Goal: Task Accomplishment & Management: Complete application form

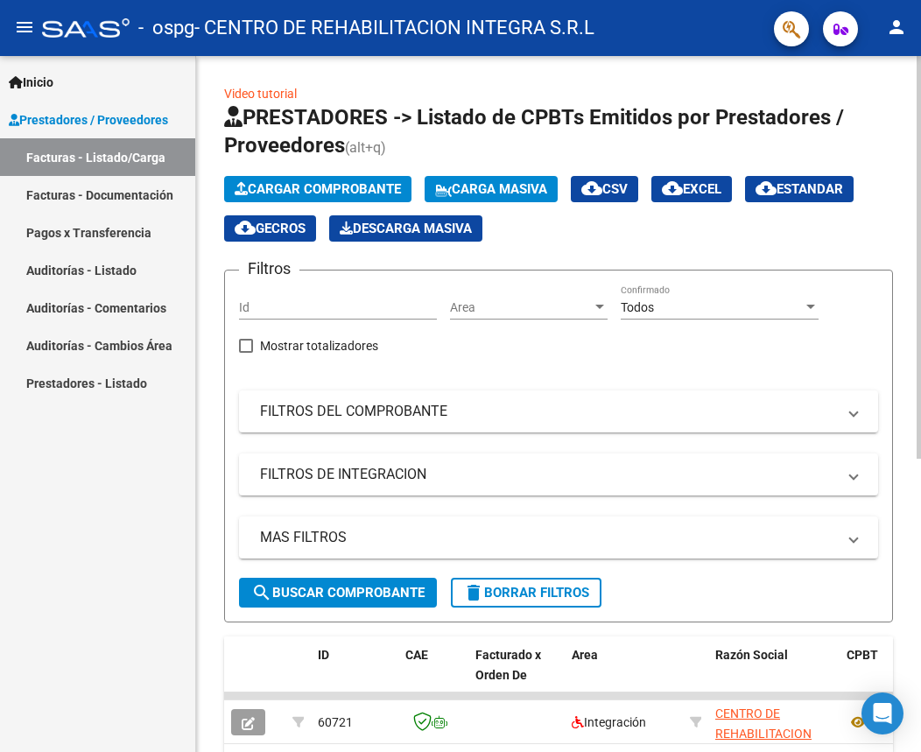
click at [310, 186] on span "Cargar Comprobante" at bounding box center [318, 189] width 166 height 16
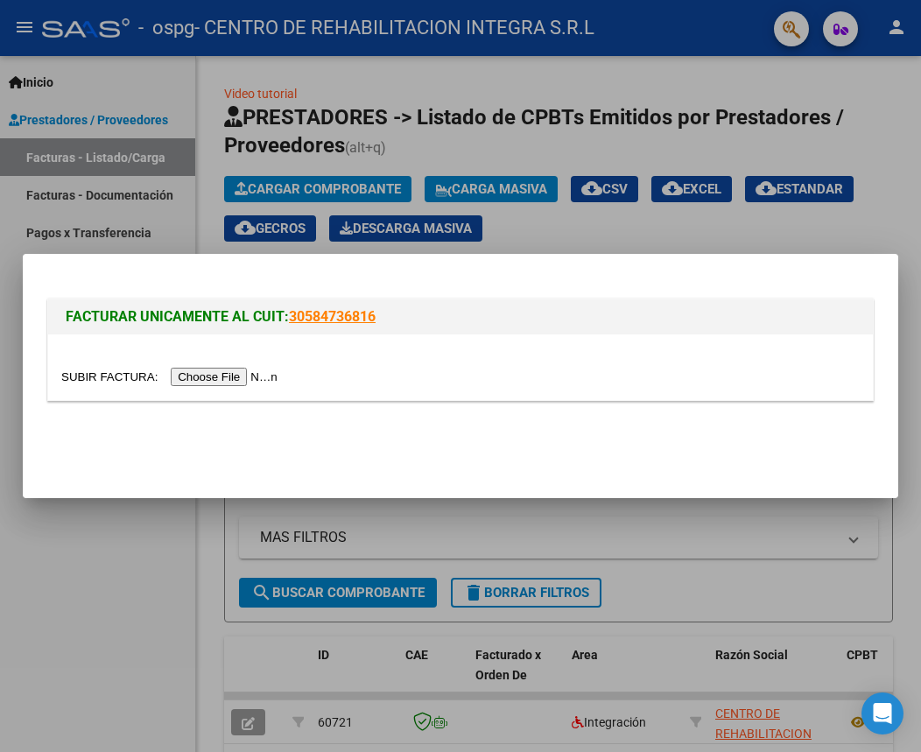
click at [249, 376] on input "file" at bounding box center [171, 377] width 221 height 18
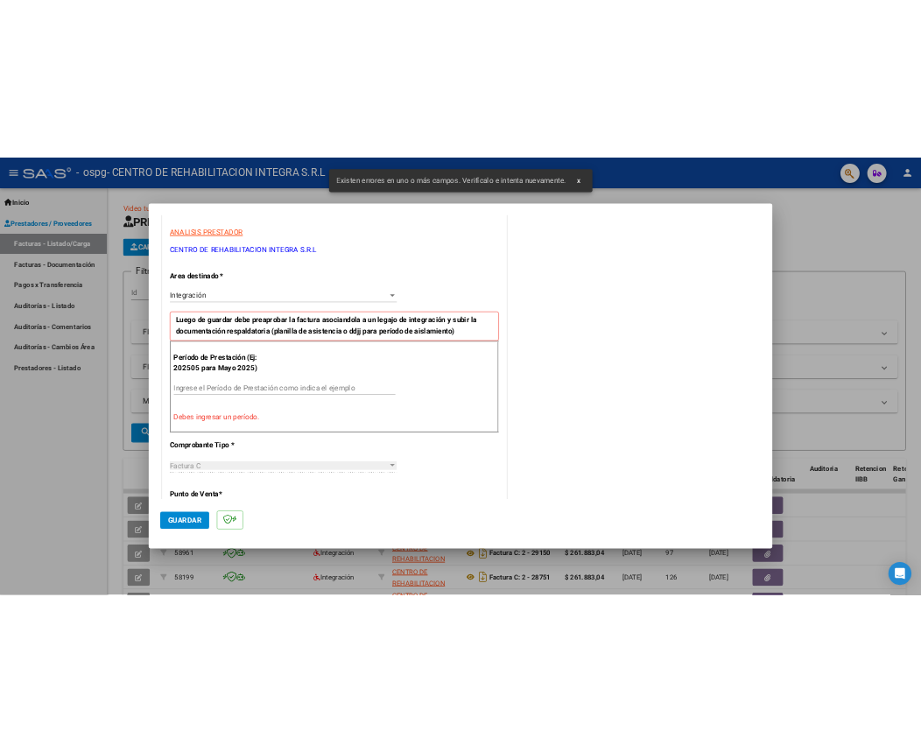
scroll to position [318, 0]
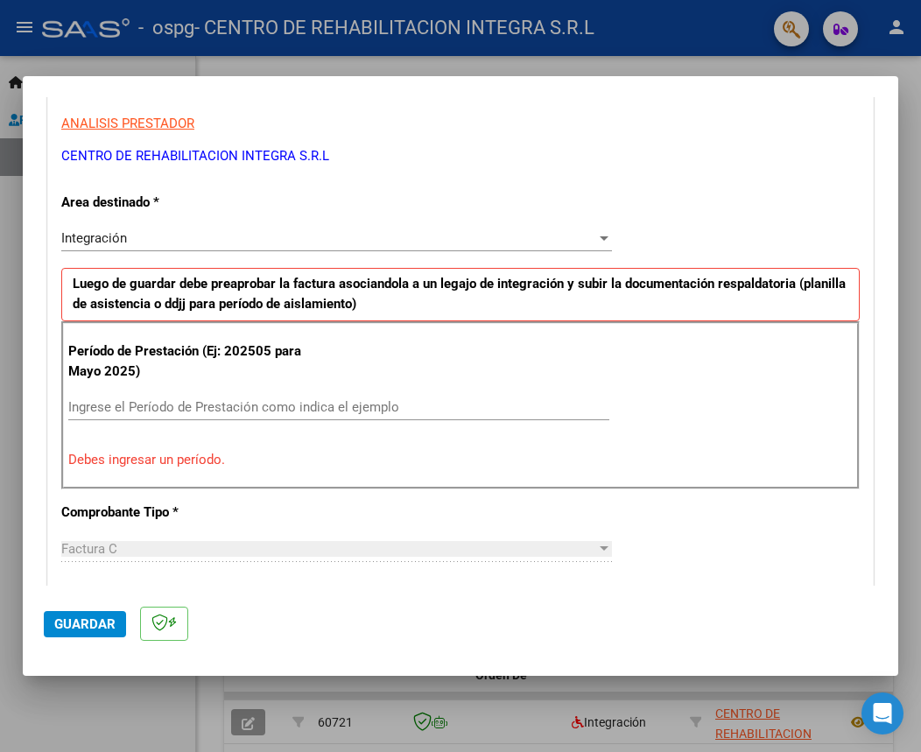
click at [287, 402] on input "Ingrese el Período de Prestación como indica el ejemplo" at bounding box center [338, 407] width 541 height 16
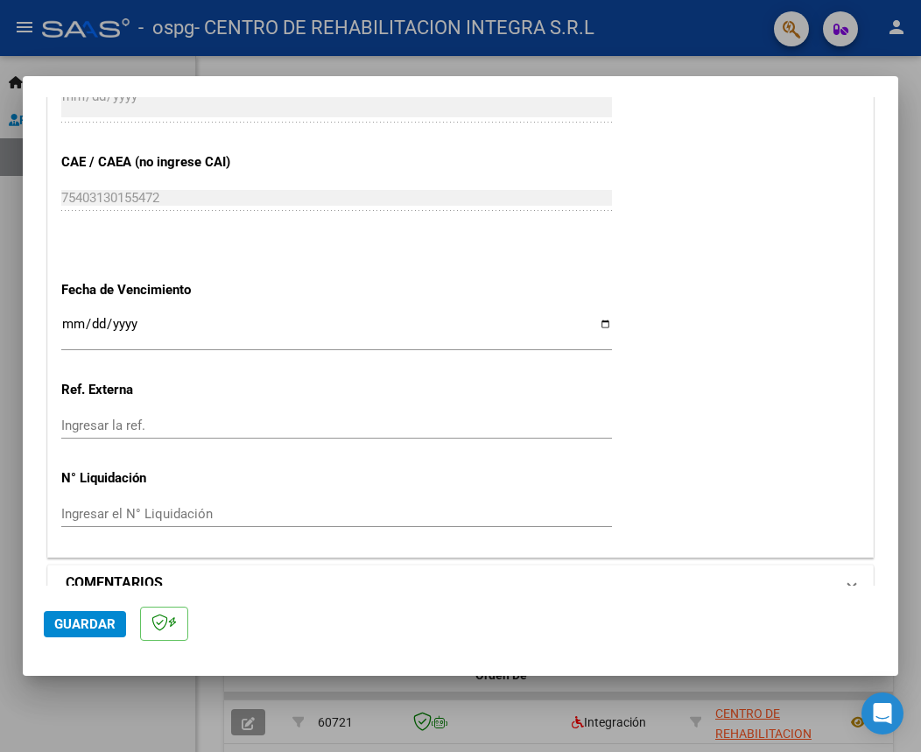
scroll to position [1106, 0]
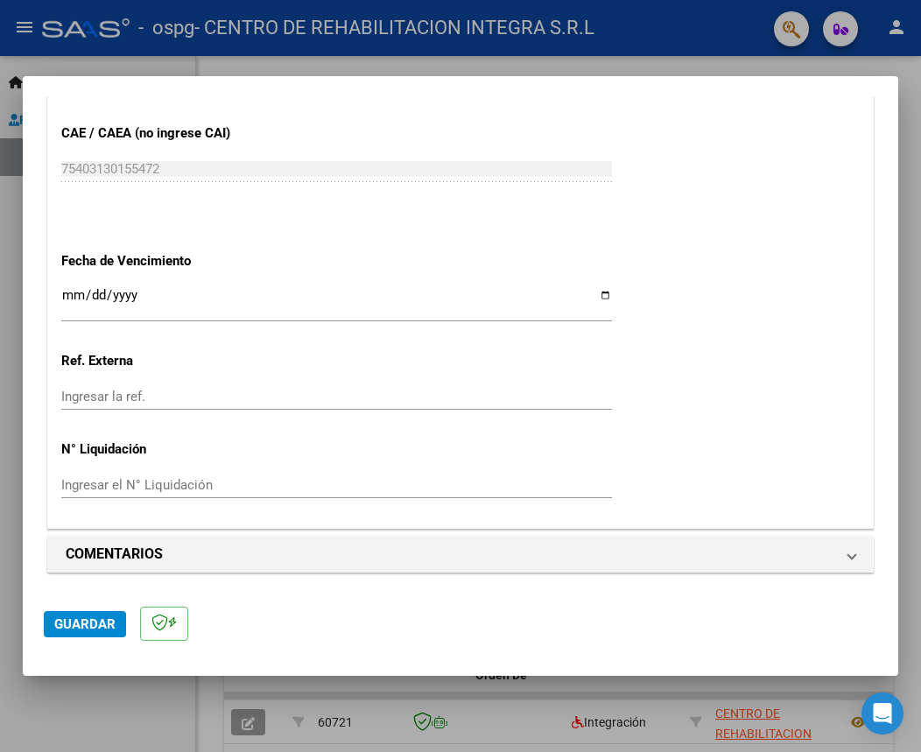
type input "202509"
click at [48, 621] on button "Guardar" at bounding box center [85, 624] width 82 height 26
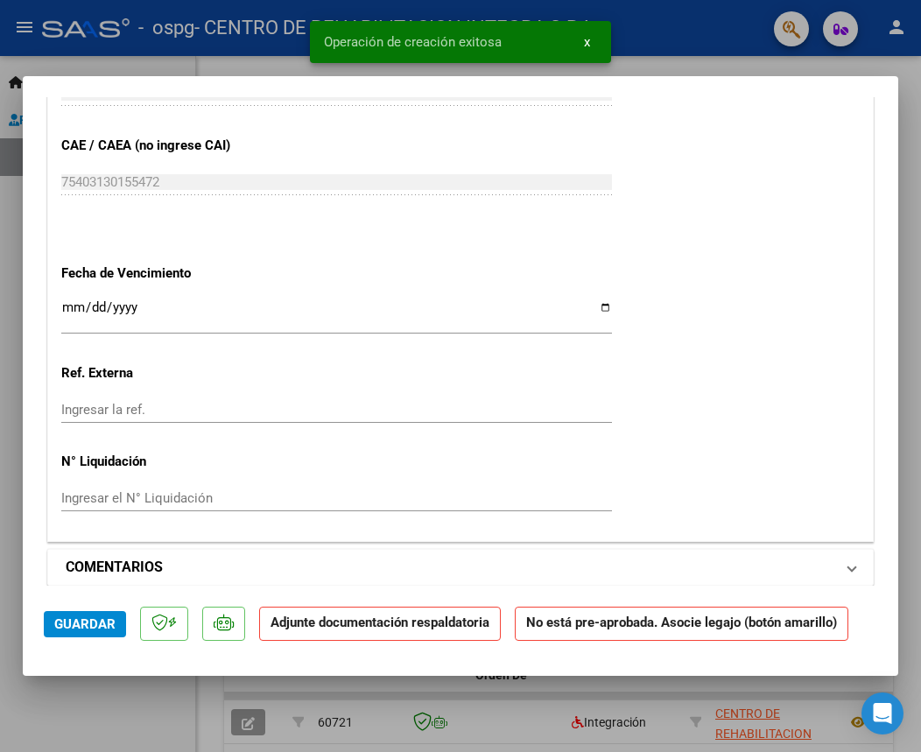
scroll to position [1225, 0]
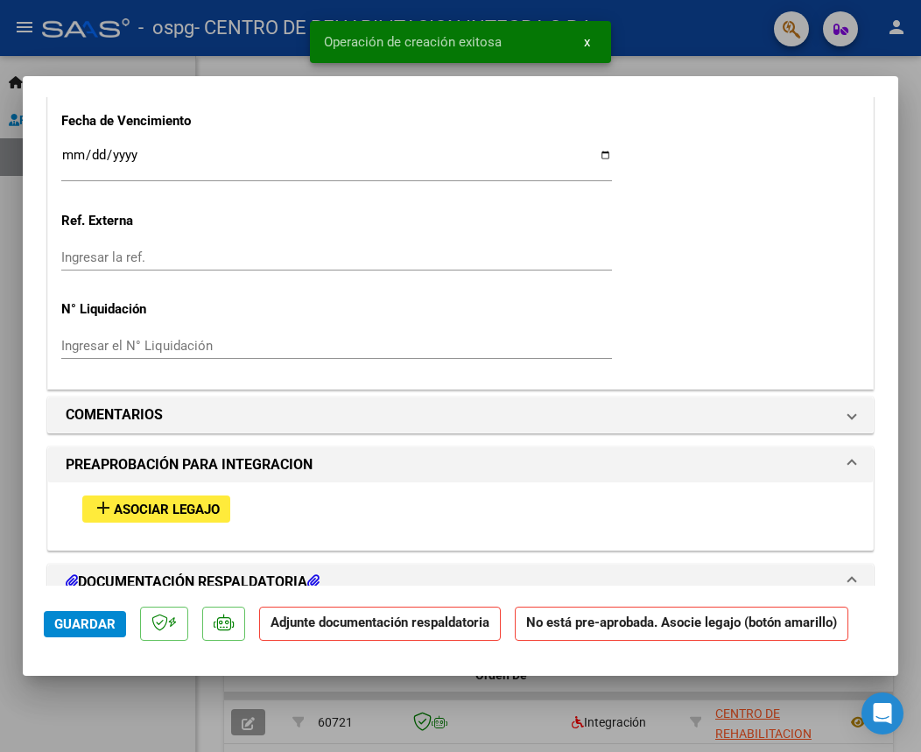
click at [159, 509] on span "Asociar Legajo" at bounding box center [167, 510] width 106 height 16
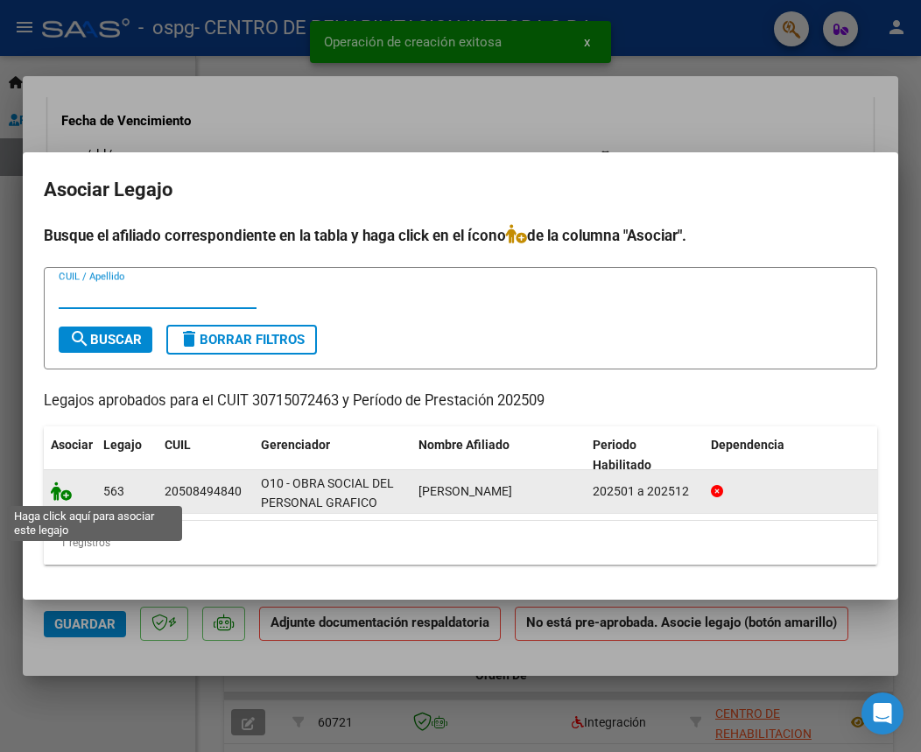
click at [60, 495] on icon at bounding box center [61, 490] width 21 height 19
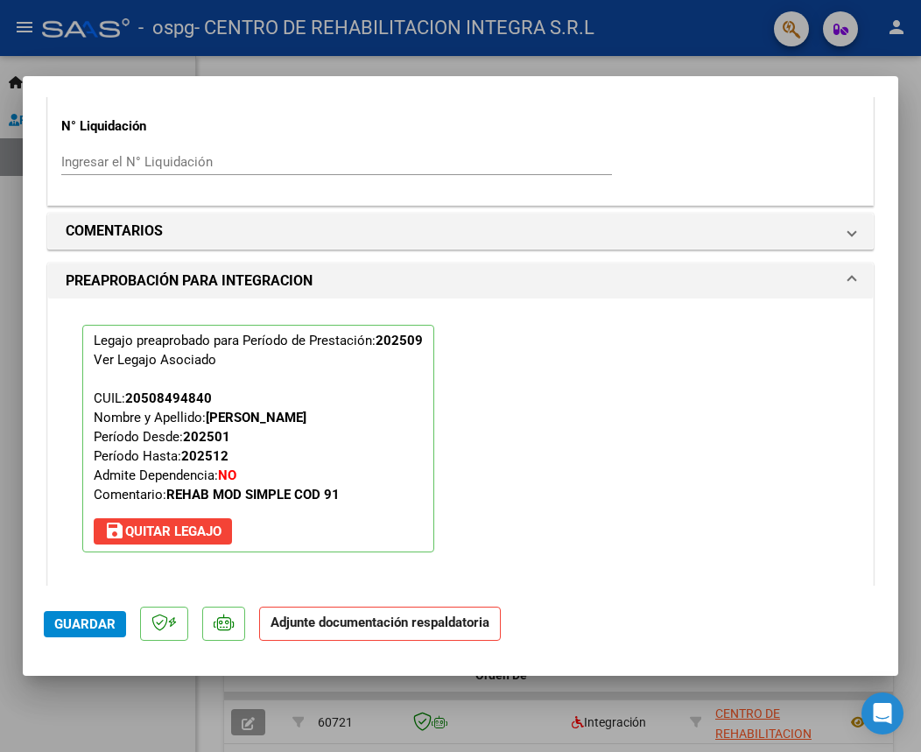
scroll to position [1534, 0]
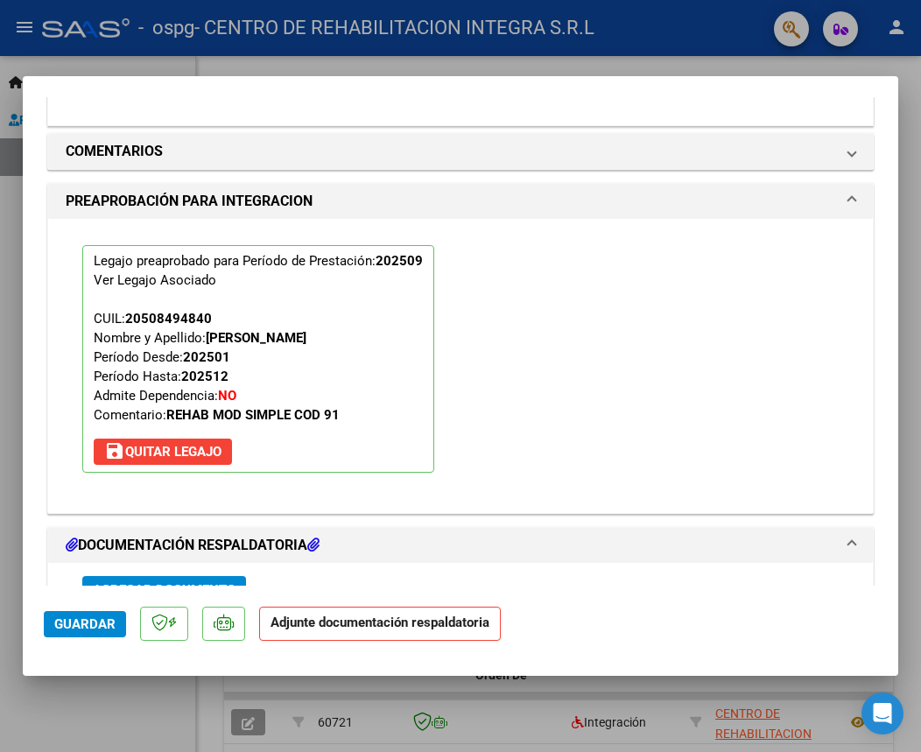
click at [185, 581] on span "Agregar Documento" at bounding box center [164, 589] width 143 height 16
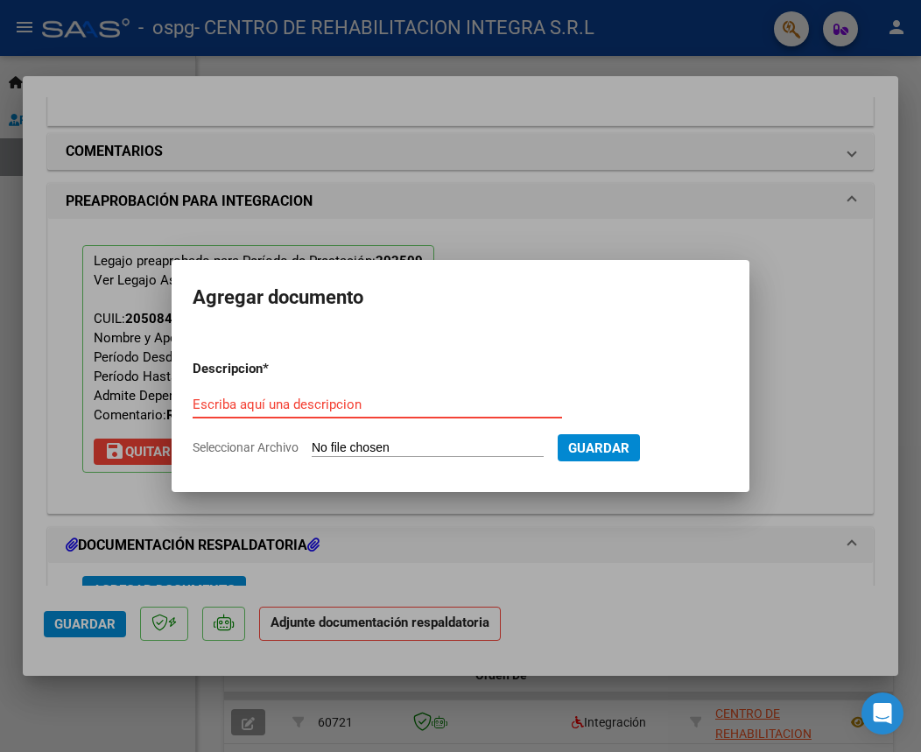
click at [425, 405] on input "Escriba aquí una descripcion" at bounding box center [377, 405] width 369 height 16
paste input "[PERSON_NAME]"
type input "[PERSON_NAME] DE ASISTENCIA"
click at [416, 444] on input "Seleccionar Archivo" at bounding box center [428, 448] width 232 height 17
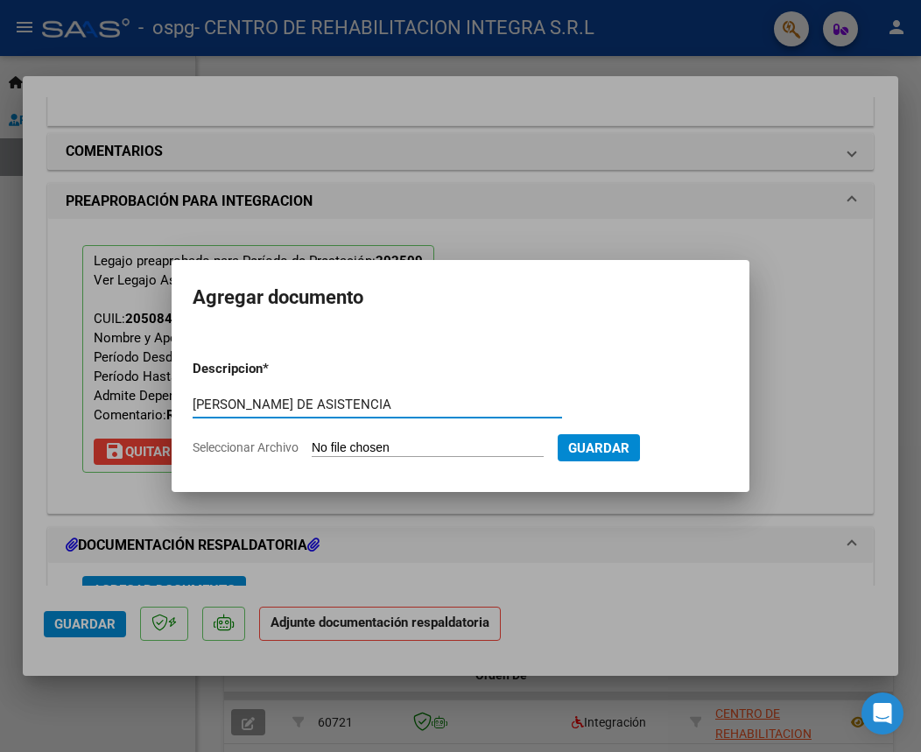
scroll to position [0, 0]
type input "C:\fakepath\[PERSON_NAME] DE ASISTENCIA - [DATE] - GRAFICOS.pdf"
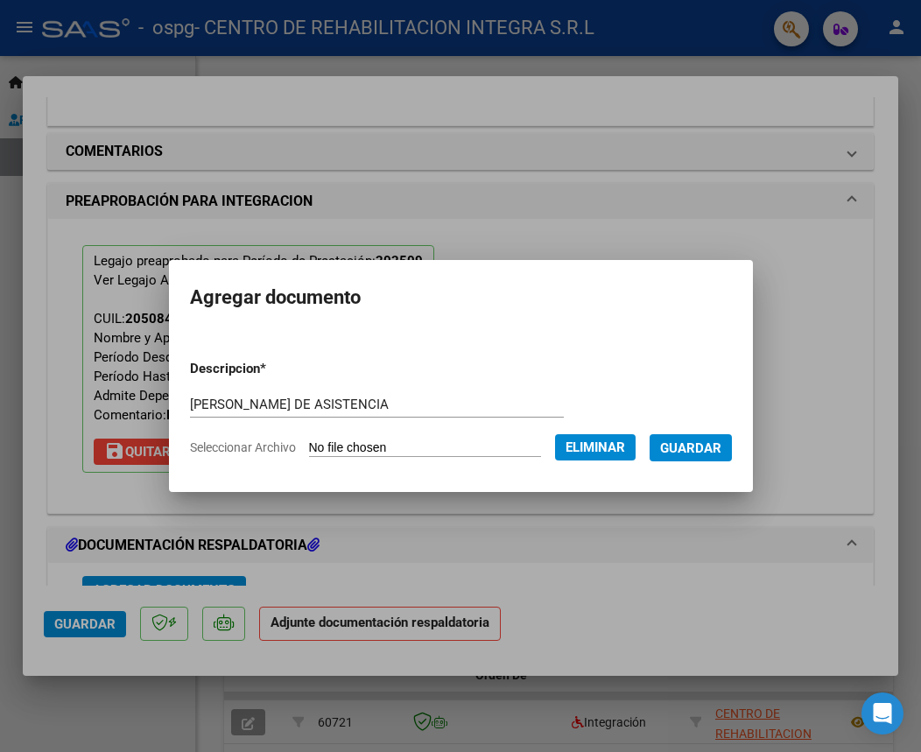
click at [686, 458] on button "Guardar" at bounding box center [690, 447] width 82 height 27
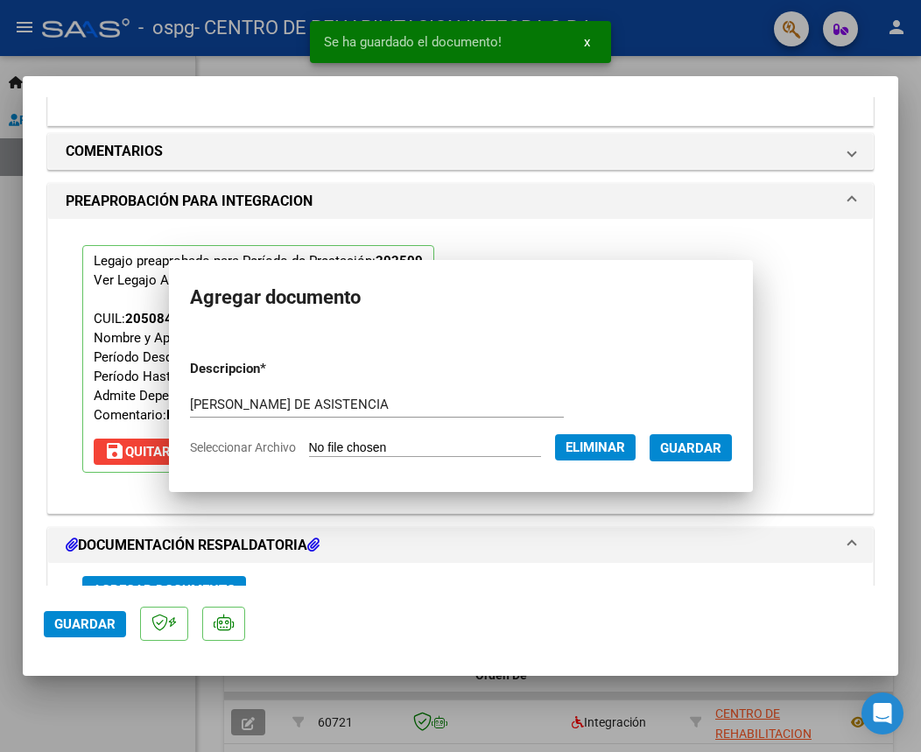
scroll to position [1552, 0]
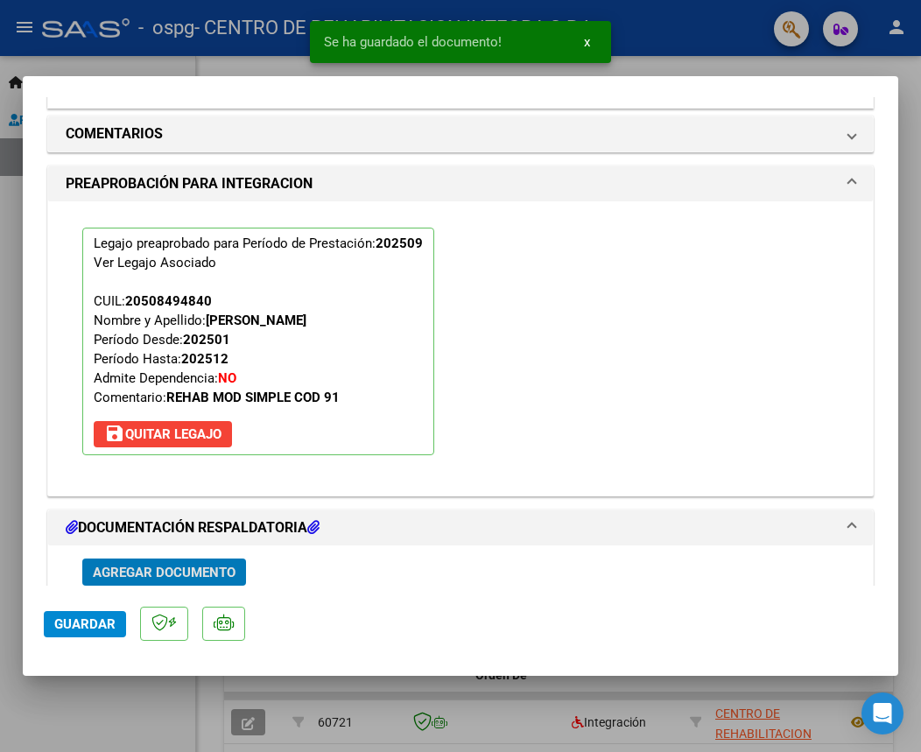
click at [151, 580] on span "Agregar Documento" at bounding box center [164, 573] width 143 height 16
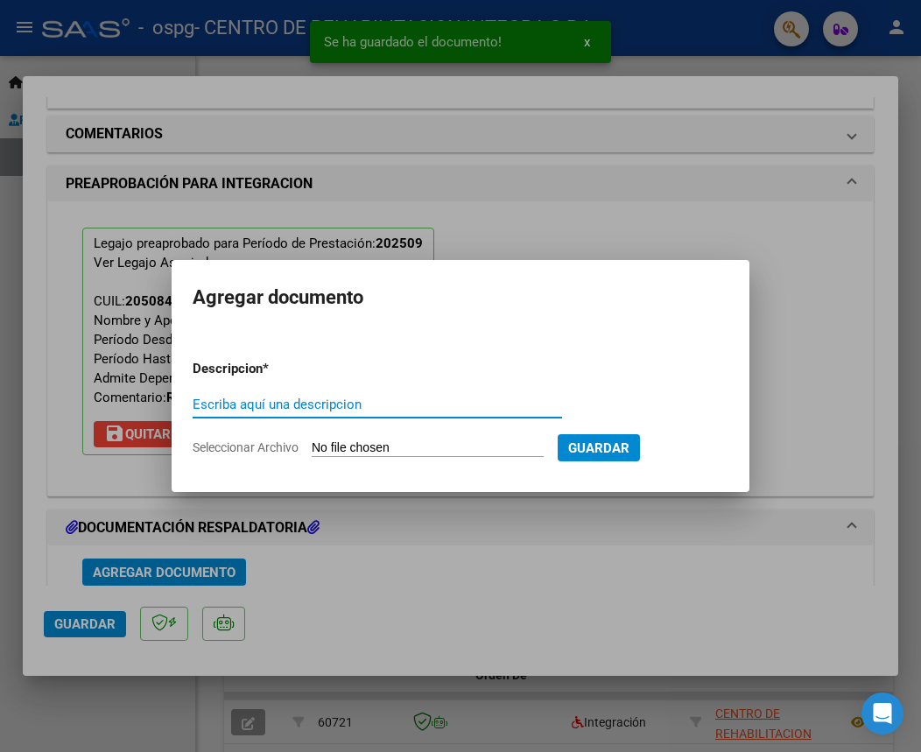
paste input "[PERSON_NAME]"
click at [502, 412] on input "[PERSON_NAME]" at bounding box center [377, 405] width 369 height 16
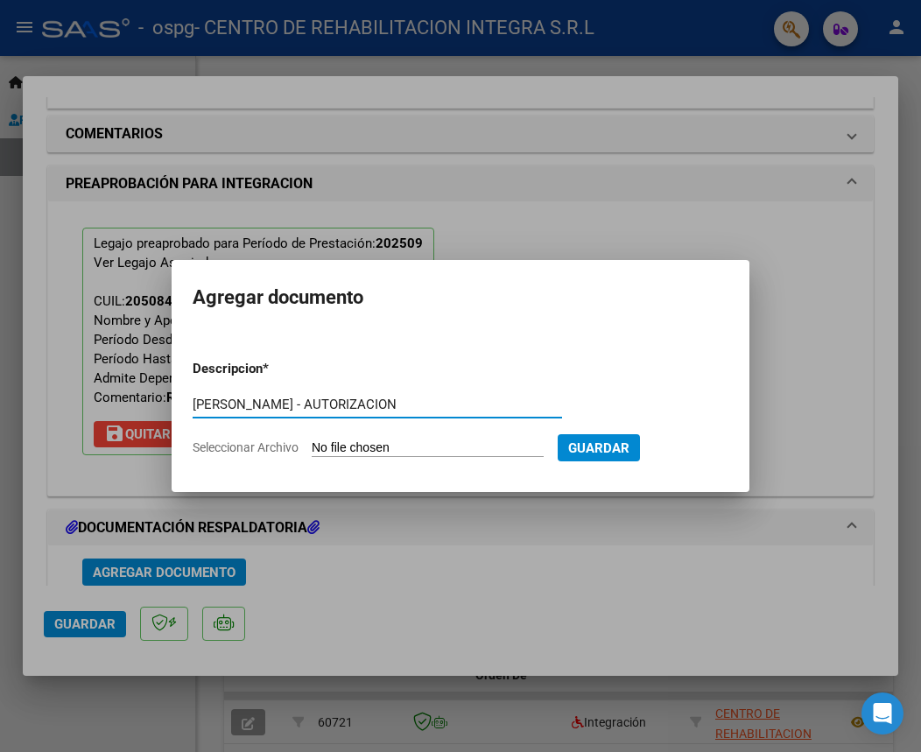
type input "[PERSON_NAME] - AUTORIZACION"
click at [356, 439] on form "Descripcion * [PERSON_NAME] - AUTORIZACION Escriba aquí una descripcion Selecci…" at bounding box center [461, 408] width 536 height 125
click at [358, 446] on input "Seleccionar Archivo" at bounding box center [428, 448] width 232 height 17
type input "C:\fakepath\[PERSON_NAME] - AUTORIZACION ene a [DATE] - GRAFICOS.pdf"
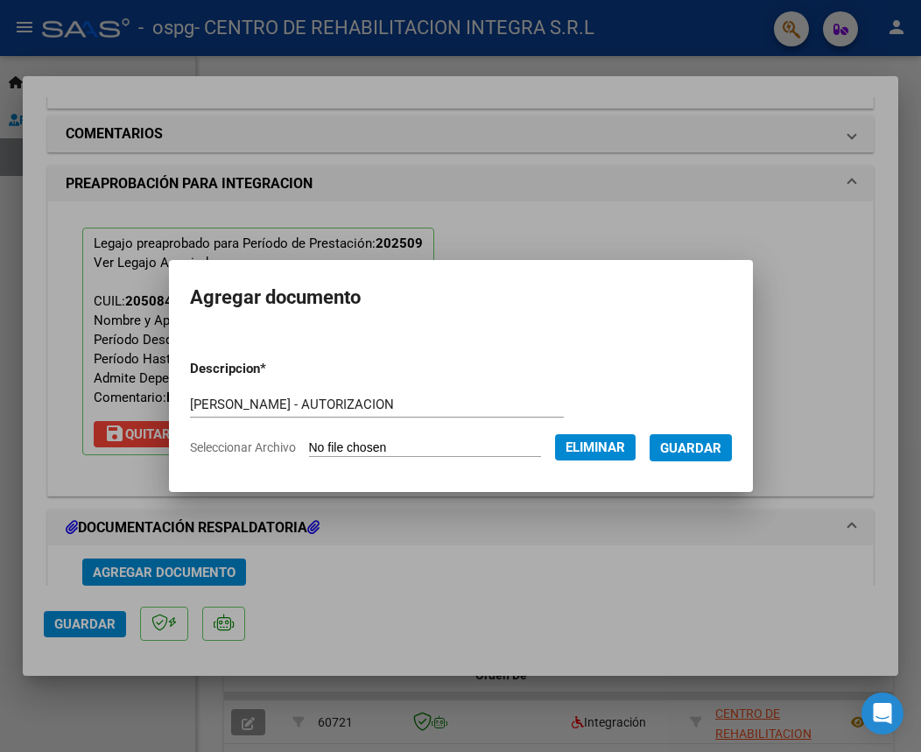
click at [700, 453] on span "Guardar" at bounding box center [690, 448] width 61 height 16
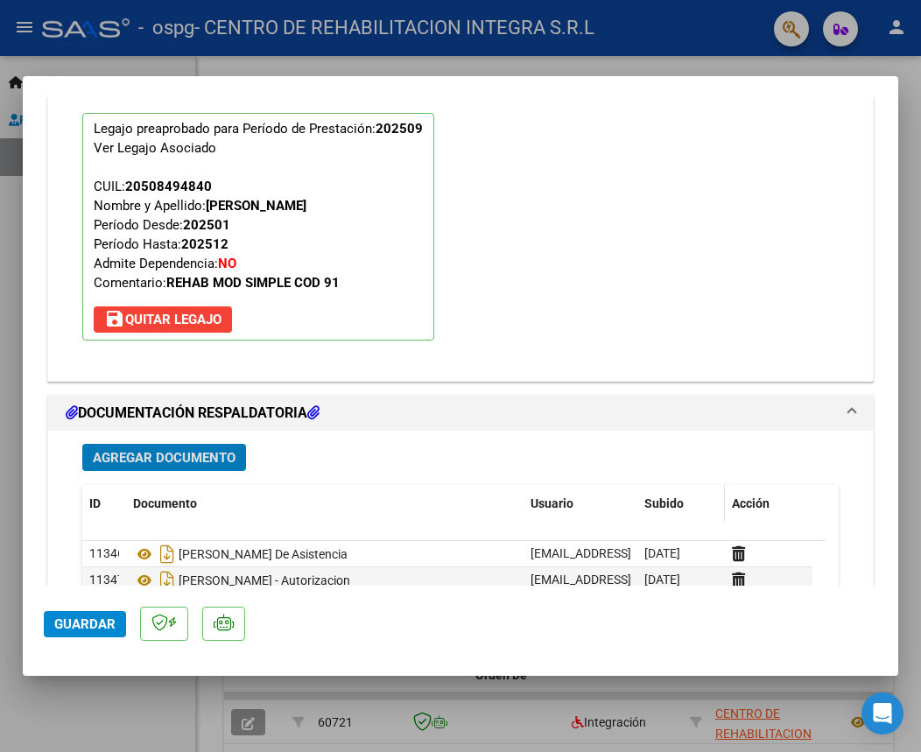
scroll to position [1727, 0]
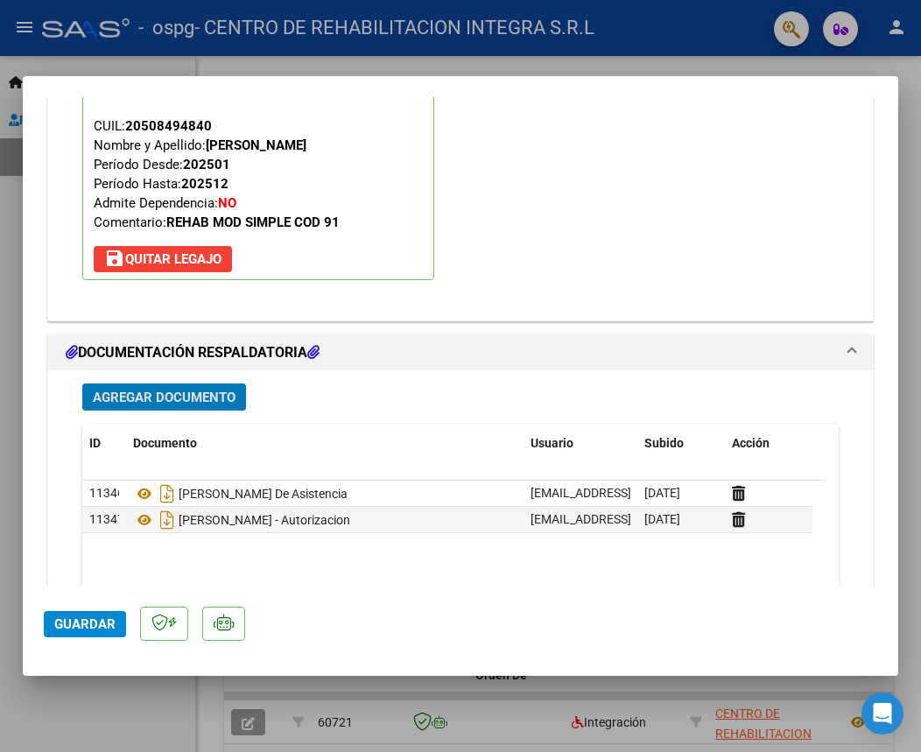
click at [93, 617] on span "Guardar" at bounding box center [84, 624] width 61 height 16
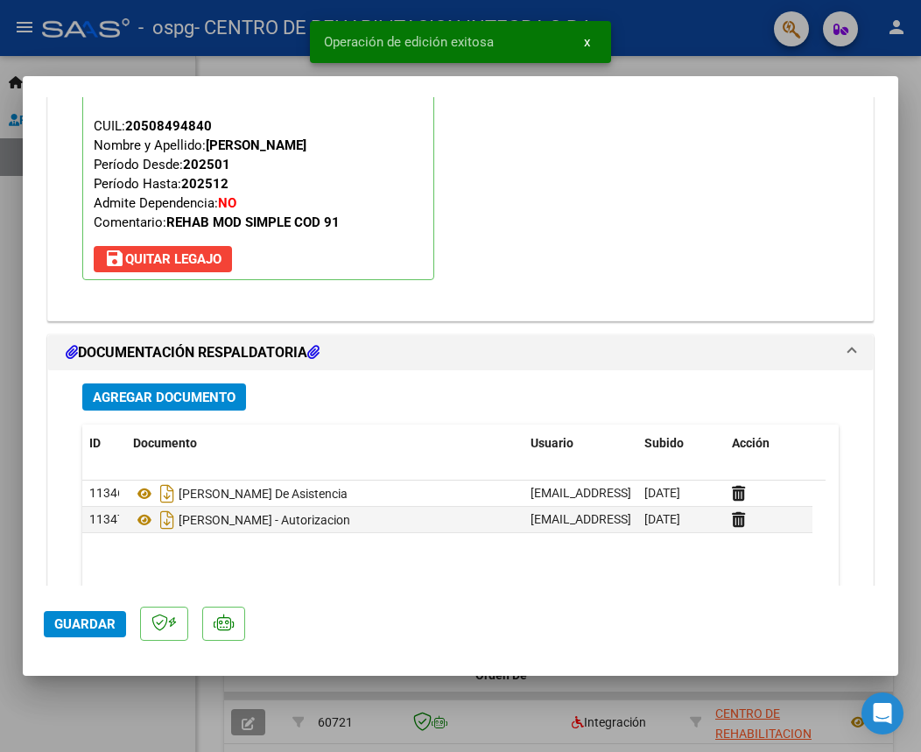
click at [821, 74] on div at bounding box center [460, 376] width 921 height 752
type input "$ 0,00"
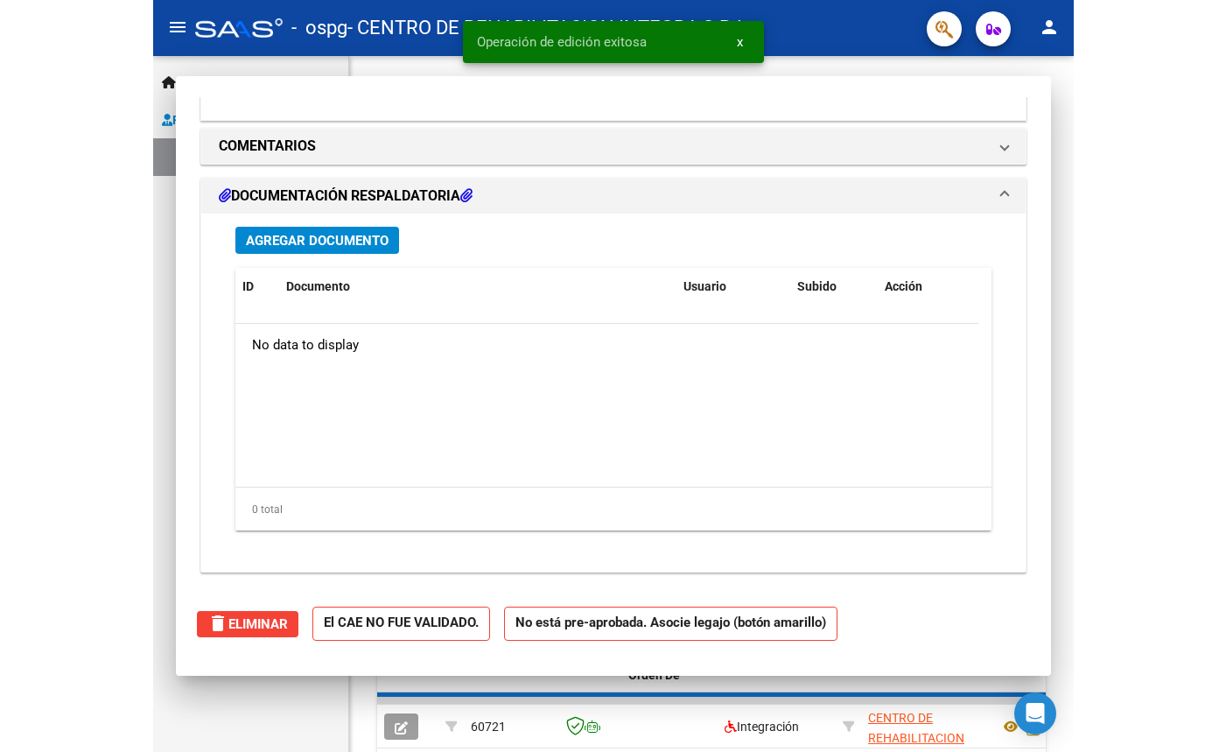
scroll to position [1516, 0]
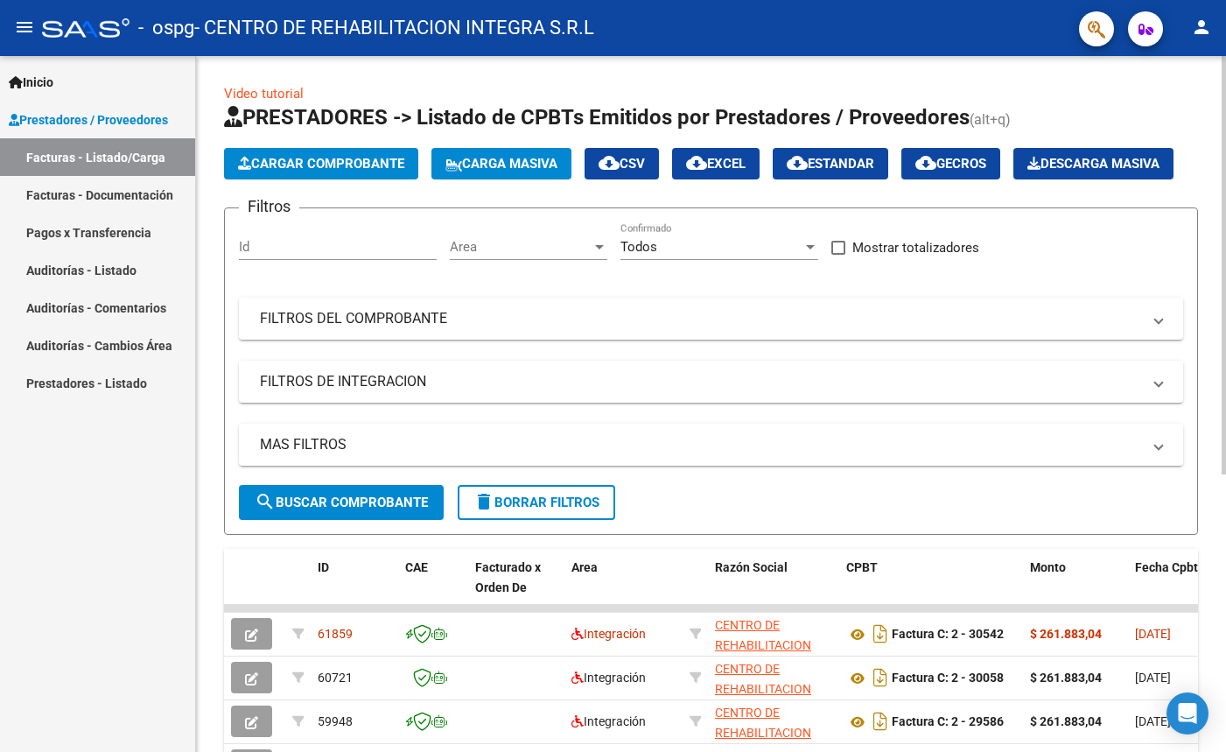
click at [902, 226] on app-list-header "PRESTADORES -> Listado de CPBTs Emitidos por Prestadores / Proveedores (alt+q) …" at bounding box center [711, 319] width 974 height 432
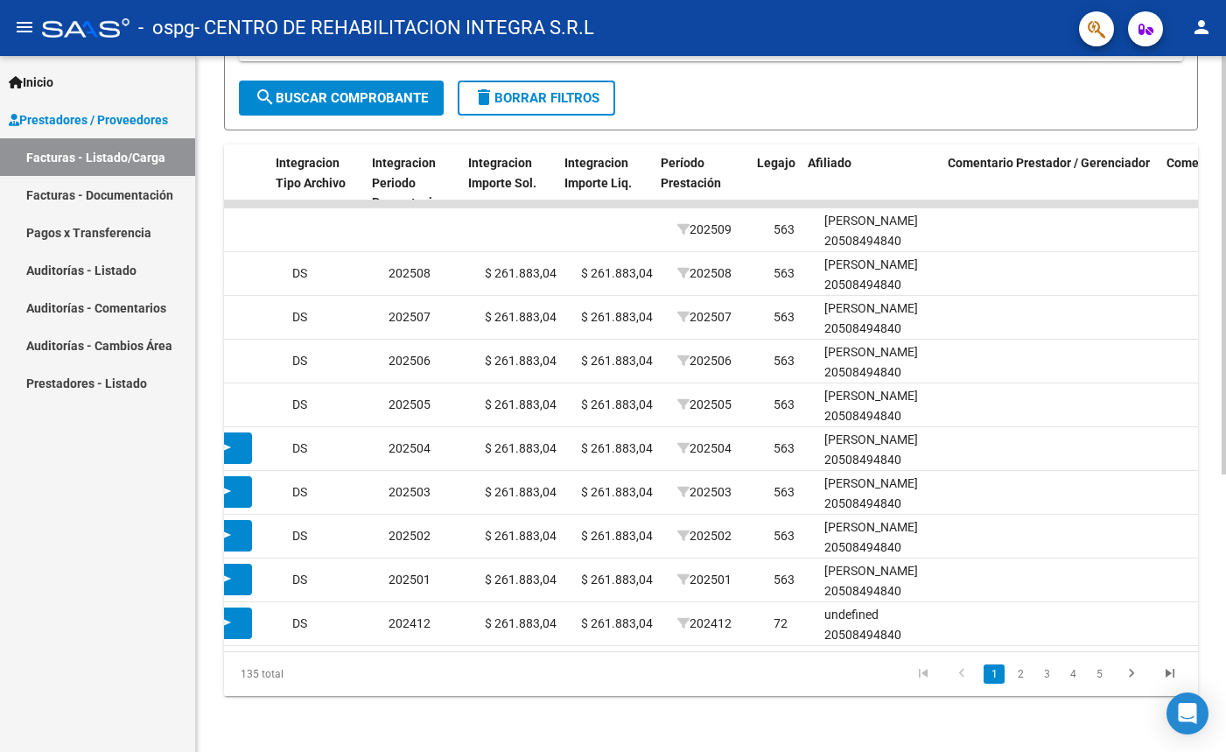
scroll to position [0, 1844]
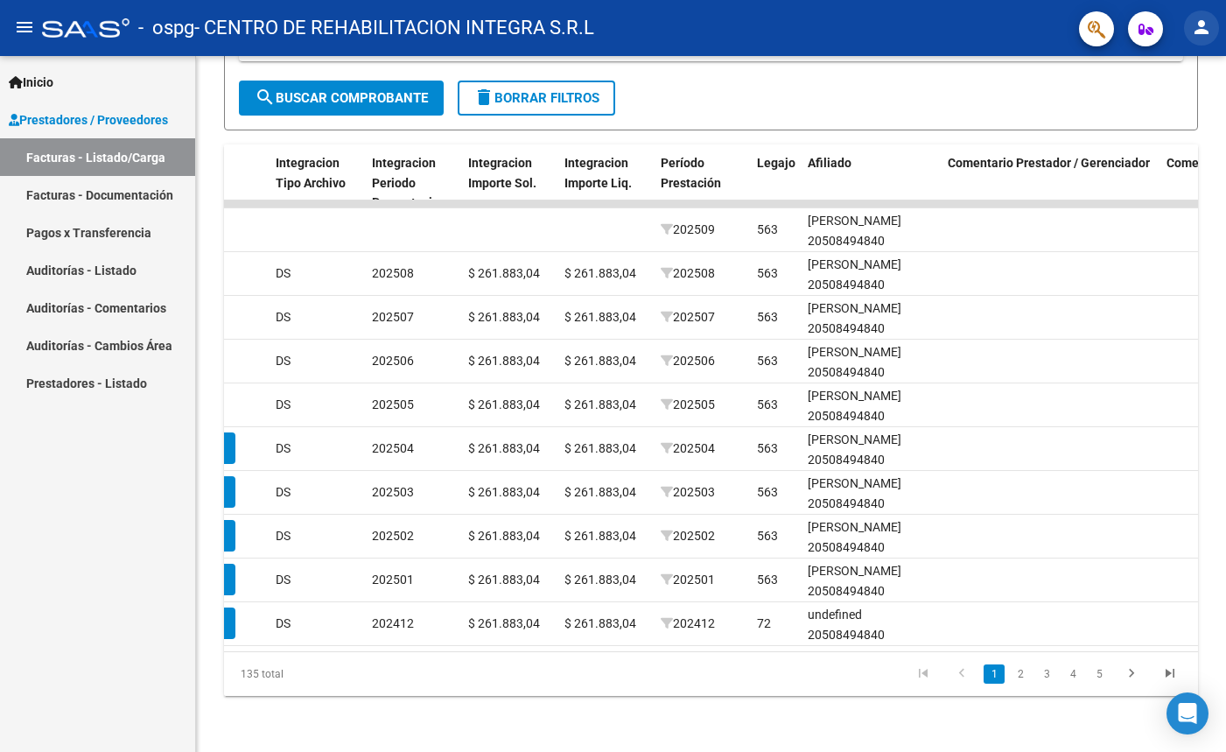
click at [1196, 37] on mat-icon "person" at bounding box center [1201, 27] width 21 height 21
click at [1172, 127] on button "exit_to_app Salir" at bounding box center [1166, 116] width 107 height 42
